Goal: Task Accomplishment & Management: Manage account settings

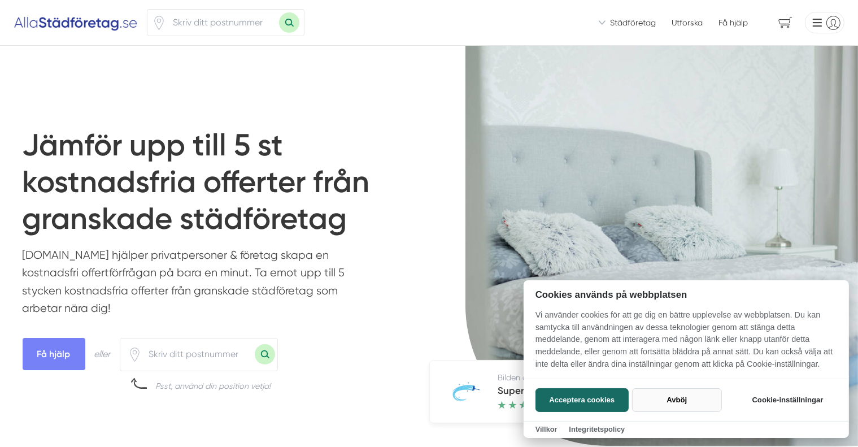
click at [661, 399] on button "Avböj" at bounding box center [677, 400] width 90 height 24
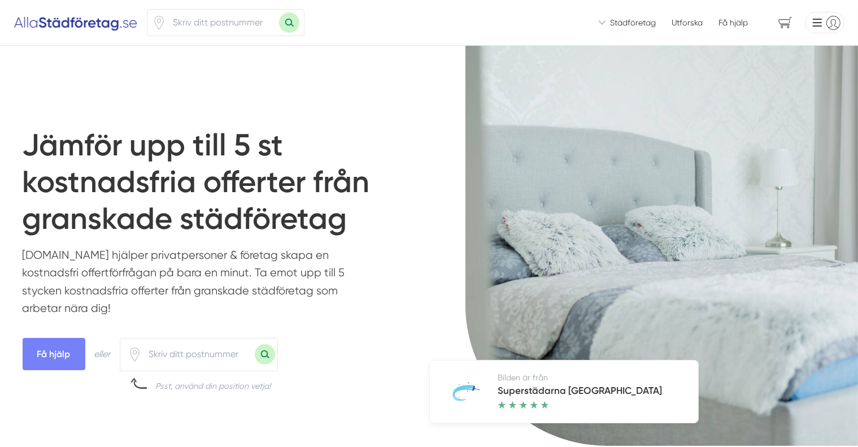
click at [819, 20] on li at bounding box center [822, 22] width 44 height 21
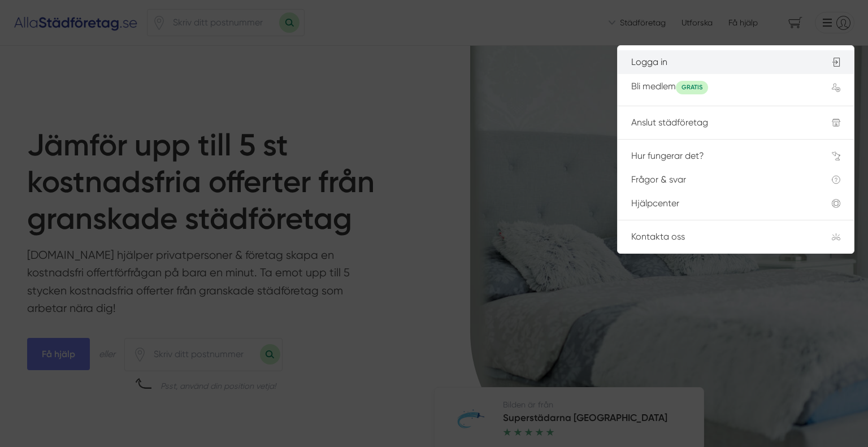
click at [690, 62] on div "Logga in" at bounding box center [717, 62] width 173 height 10
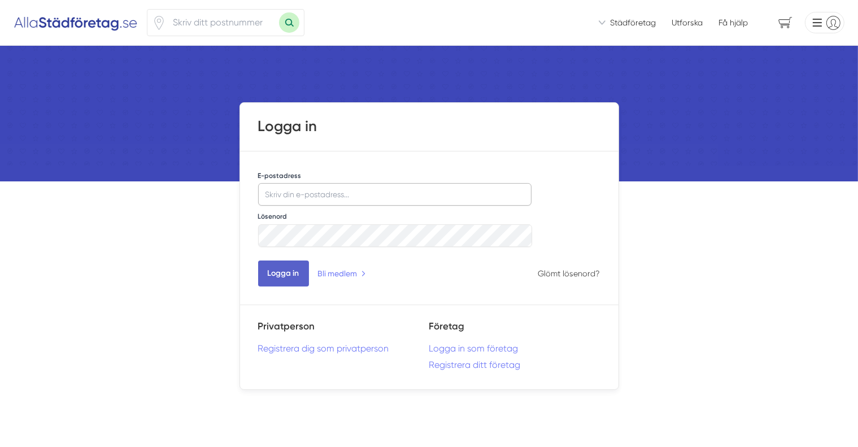
type input "[EMAIL_ADDRESS][DOMAIN_NAME]"
click at [282, 276] on button "Logga in" at bounding box center [283, 273] width 51 height 26
type input "[EMAIL_ADDRESS][DOMAIN_NAME]"
click at [477, 350] on link "Logga in som företag" at bounding box center [514, 348] width 171 height 11
type input "cedricfridgren@gmail.com"
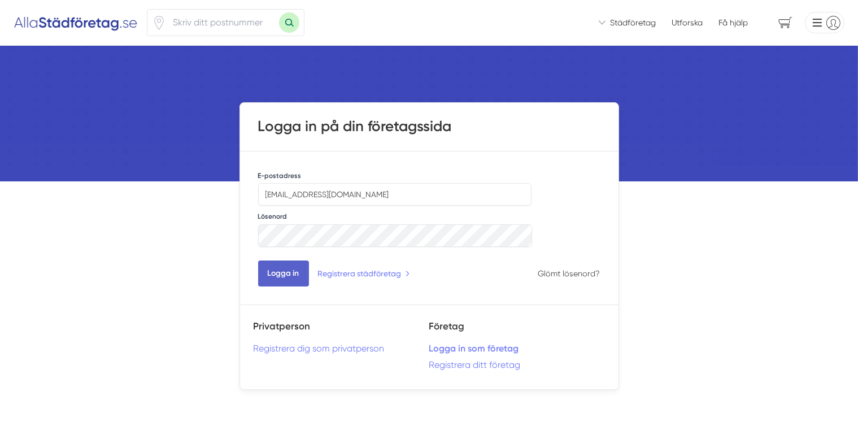
click at [298, 275] on button "Logga in" at bounding box center [283, 273] width 51 height 26
type input "[EMAIL_ADDRESS][DOMAIN_NAME]"
click at [559, 271] on link "Glömt lösenord?" at bounding box center [569, 273] width 62 height 11
